Goal: Task Accomplishment & Management: Manage account settings

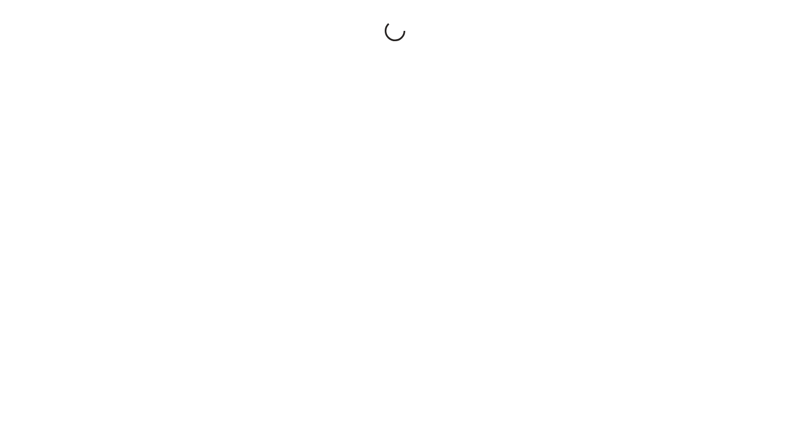
click at [309, 239] on div at bounding box center [395, 212] width 790 height 425
